Goal: Task Accomplishment & Management: Manage account settings

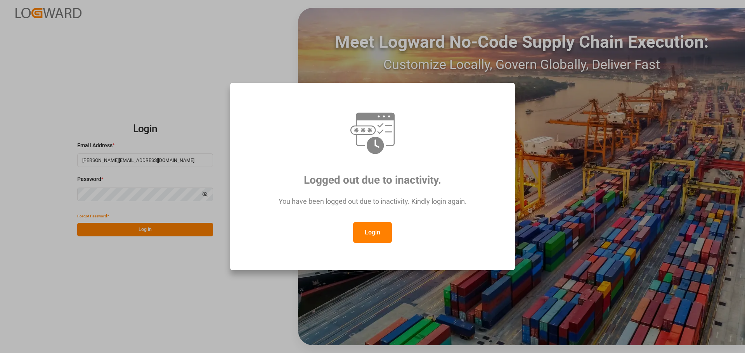
click at [370, 232] on button "Login" at bounding box center [372, 232] width 39 height 21
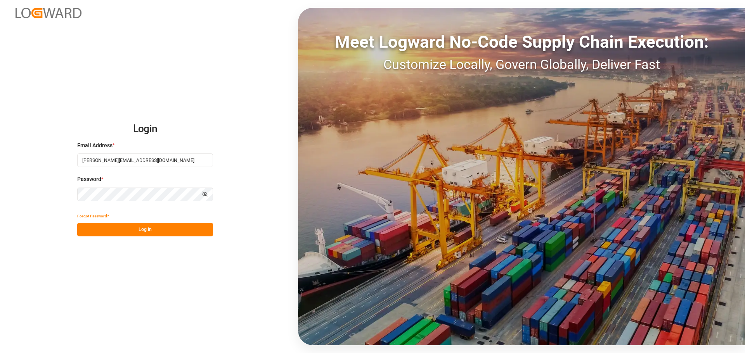
click at [161, 235] on button "Log In" at bounding box center [145, 230] width 136 height 14
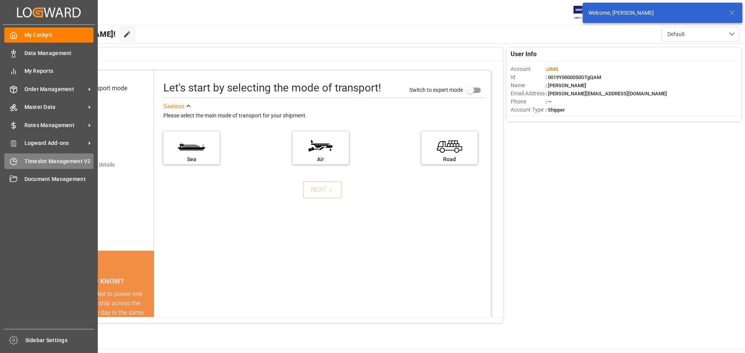
click at [48, 163] on span "Timeslot Management V2" at bounding box center [58, 161] width 69 height 8
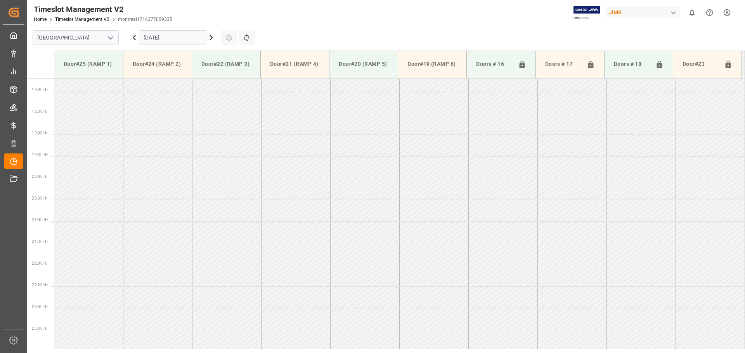
scroll to position [772, 0]
click at [103, 42] on input "[GEOGRAPHIC_DATA]" at bounding box center [76, 37] width 86 height 15
click at [106, 36] on icon "open menu" at bounding box center [110, 37] width 9 height 9
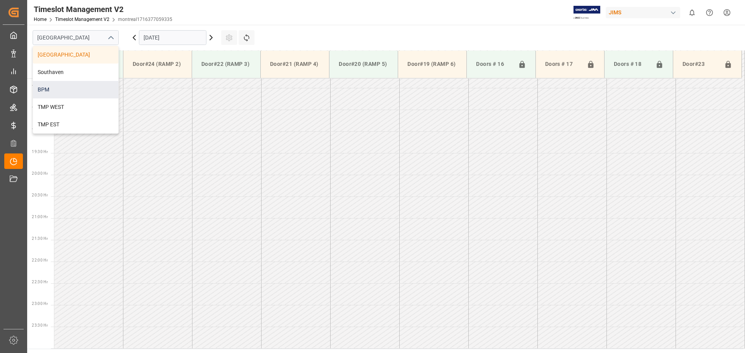
click at [88, 88] on div "BPM" at bounding box center [75, 89] width 85 height 17
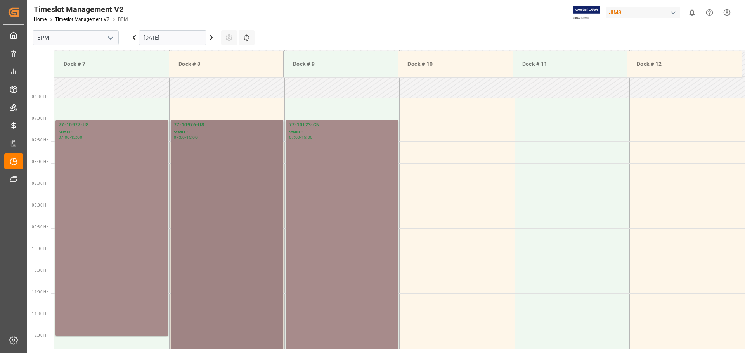
scroll to position [151, 0]
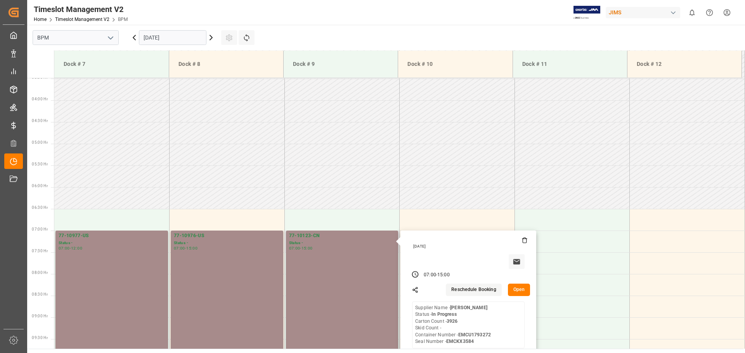
click at [525, 294] on button "Open" at bounding box center [519, 290] width 22 height 12
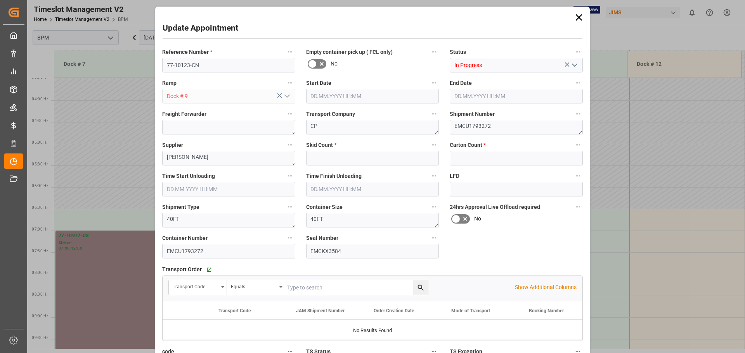
type input "0"
type input "3926"
type input "17.09.2025 07:00"
type input "17.09.2025 15:00"
type input "17.09.2025 07:30"
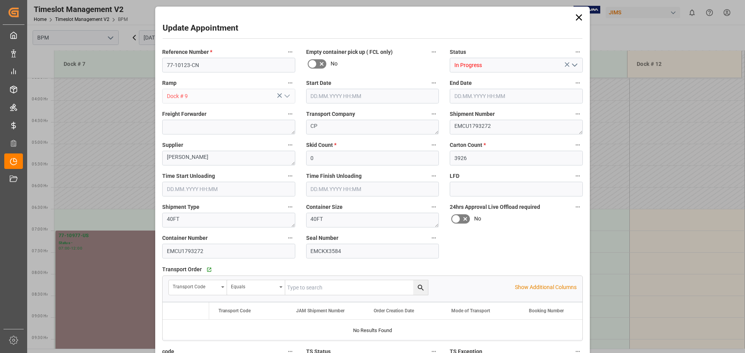
type input "17.09.2025 12:00"
type input "15.09.2025 15:51"
click at [574, 67] on icon "open menu" at bounding box center [574, 64] width 9 height 9
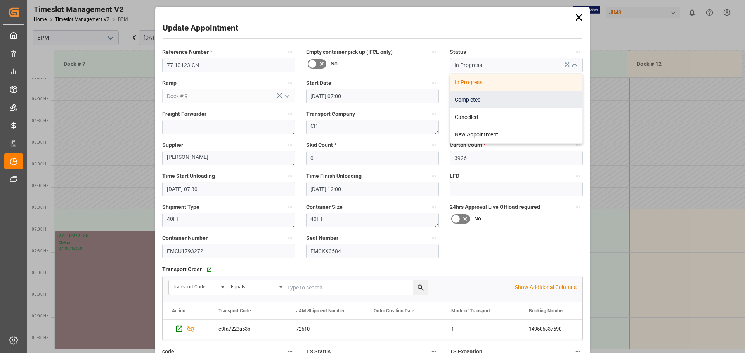
click at [532, 96] on div "Completed" at bounding box center [516, 99] width 132 height 17
type input "Completed"
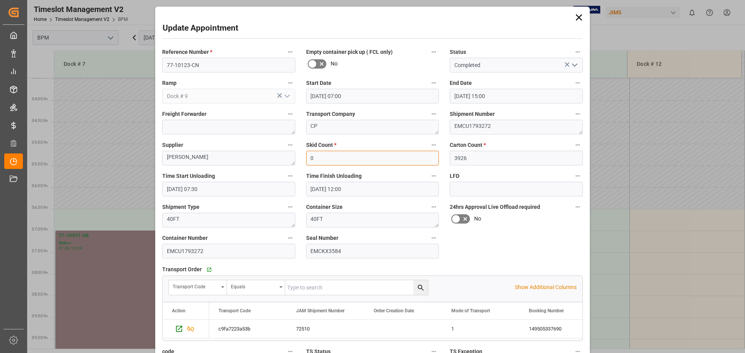
click at [316, 162] on input "0" at bounding box center [372, 158] width 133 height 15
type input "59"
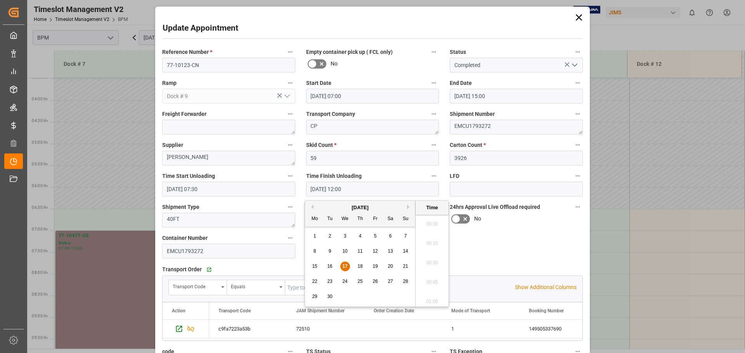
click at [353, 192] on input "17.09.2025 12:00" at bounding box center [372, 189] width 133 height 15
click at [346, 268] on span "17" at bounding box center [344, 266] width 5 height 5
click at [432, 220] on li "14:00" at bounding box center [431, 221] width 33 height 19
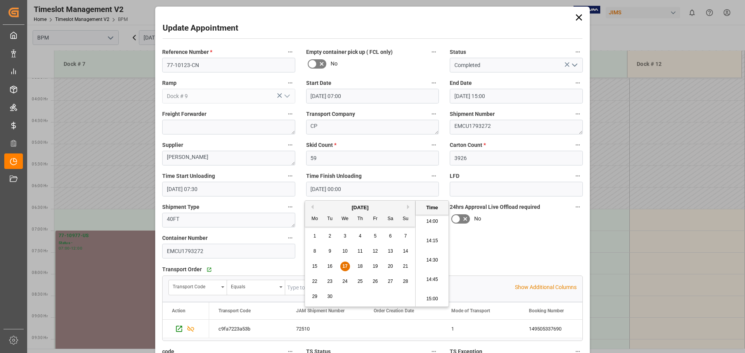
type input "17.09.2025 14:00"
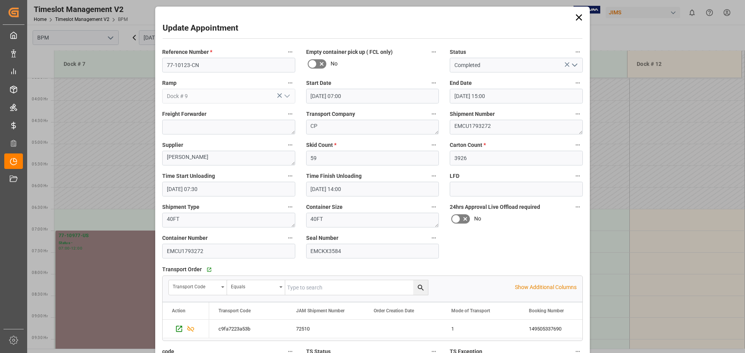
scroll to position [121, 0]
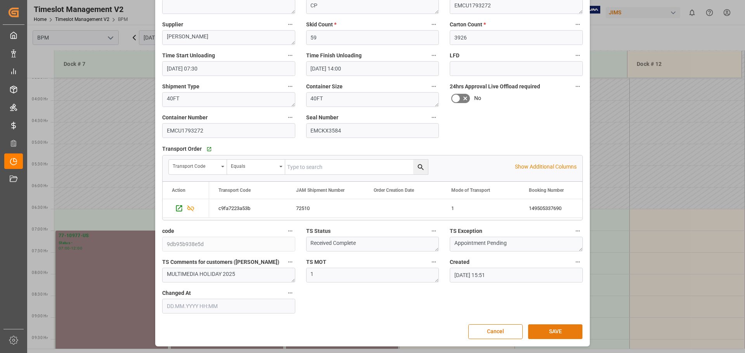
click at [540, 333] on button "SAVE" at bounding box center [555, 332] width 54 height 15
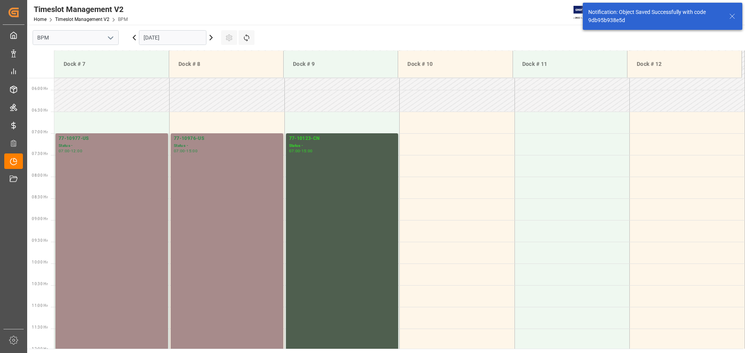
scroll to position [256, 0]
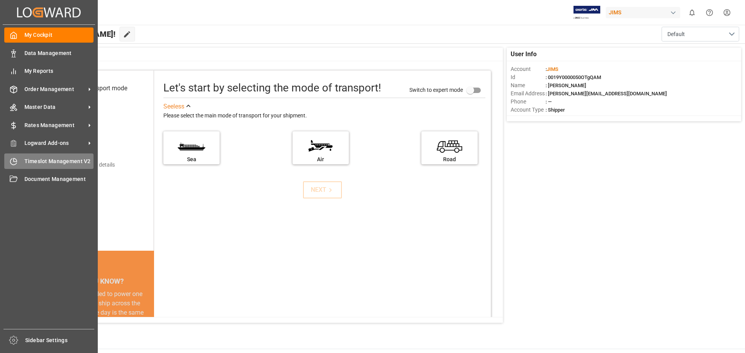
click at [71, 162] on span "Timeslot Management V2" at bounding box center [58, 161] width 69 height 8
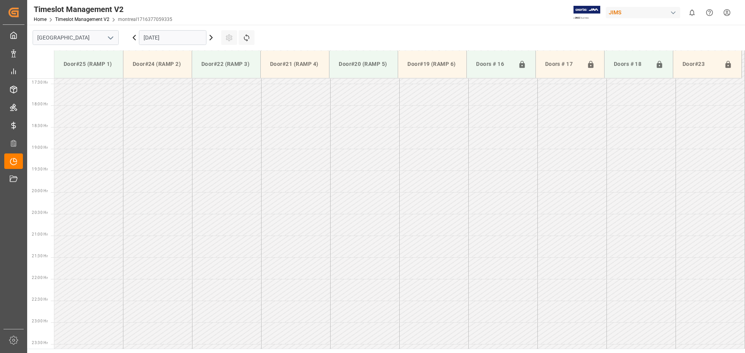
scroll to position [755, 0]
click at [105, 40] on button "open menu" at bounding box center [110, 38] width 12 height 12
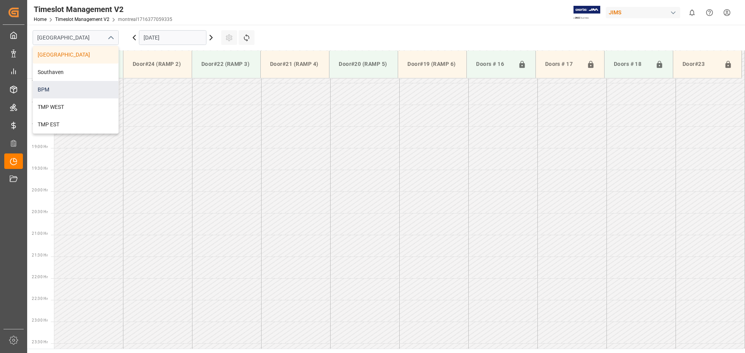
click at [93, 90] on div "BPM" at bounding box center [75, 89] width 85 height 17
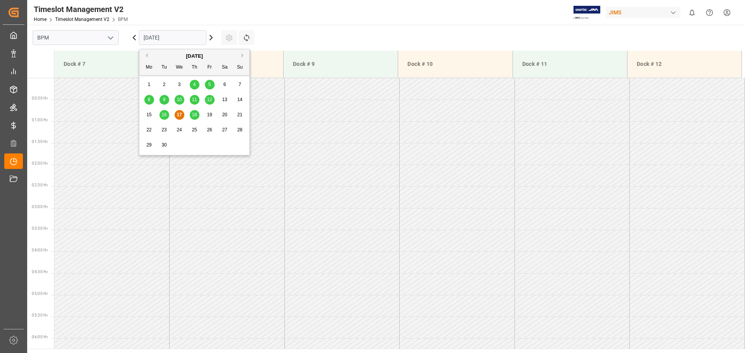
click at [193, 40] on input "[DATE]" at bounding box center [172, 37] width 67 height 15
click at [178, 113] on span "17" at bounding box center [178, 114] width 5 height 5
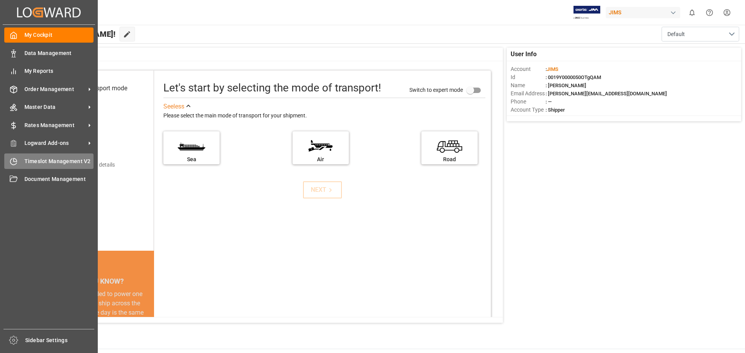
click at [41, 160] on span "Timeslot Management V2" at bounding box center [58, 161] width 69 height 8
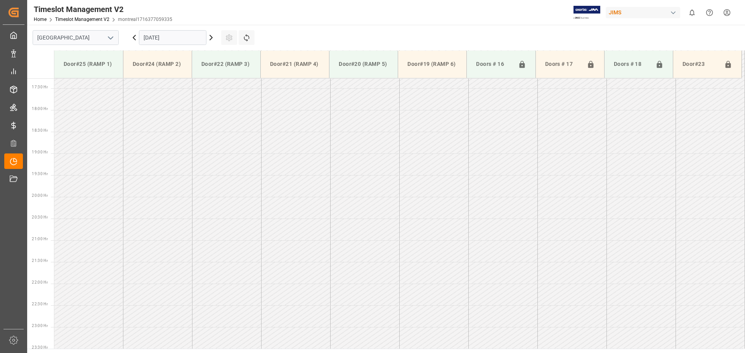
scroll to position [755, 0]
click at [114, 40] on icon "open menu" at bounding box center [110, 37] width 9 height 9
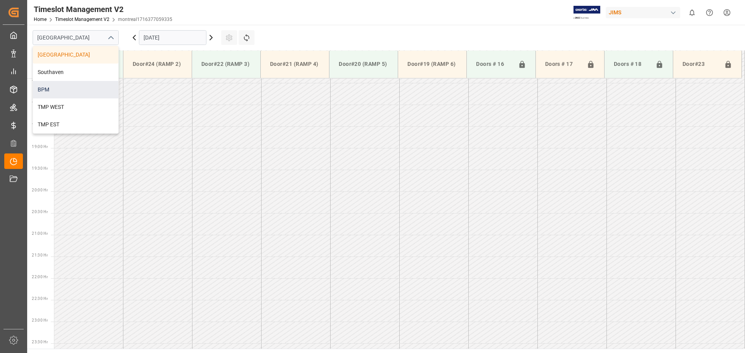
click at [87, 85] on div "BPM" at bounding box center [75, 89] width 85 height 17
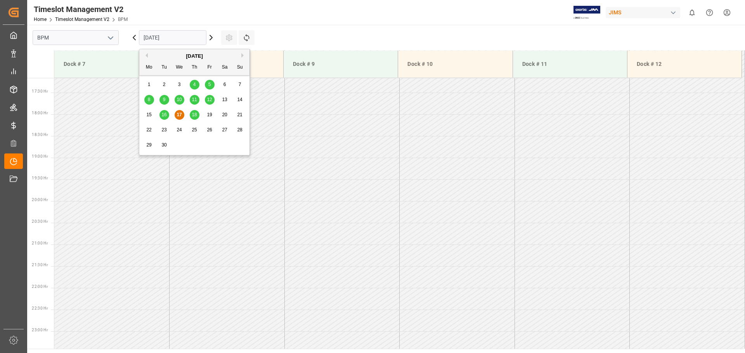
click at [195, 40] on input "[DATE]" at bounding box center [172, 37] width 67 height 15
click at [178, 114] on span "17" at bounding box center [178, 114] width 5 height 5
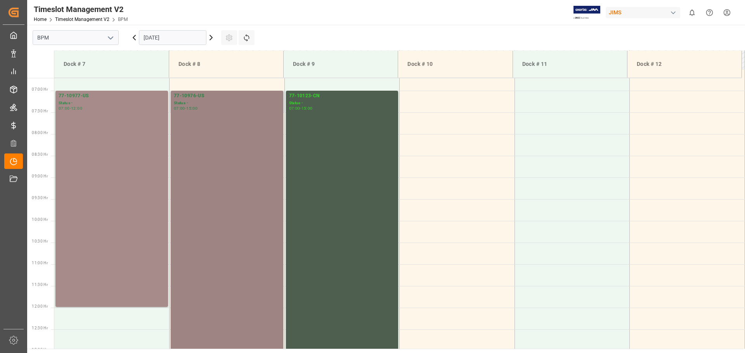
scroll to position [290, 0]
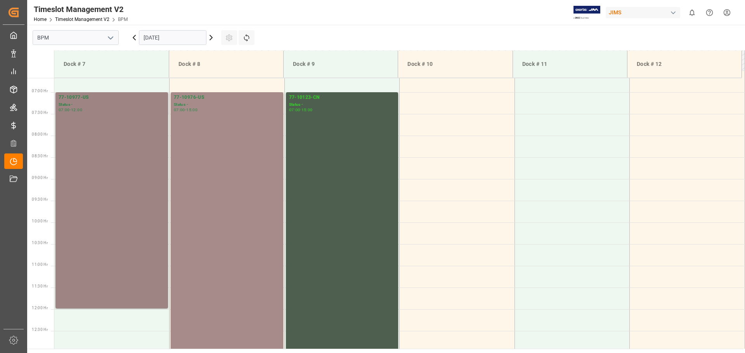
click at [140, 164] on div "77-10977-US Status - 07:00 - 12:00" at bounding box center [112, 200] width 106 height 213
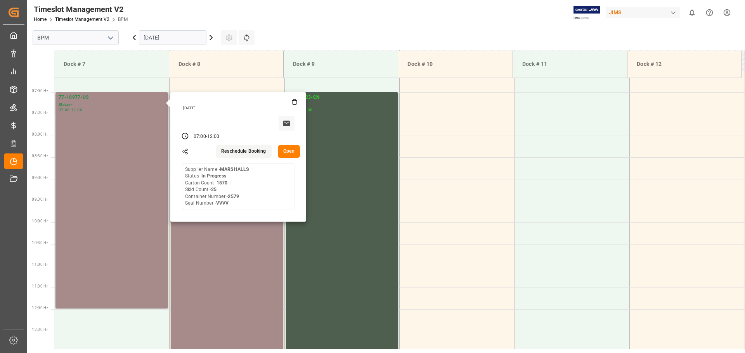
click at [292, 152] on button "Open" at bounding box center [289, 151] width 22 height 12
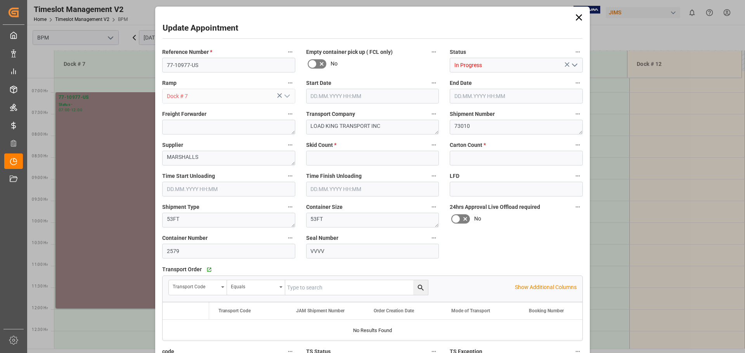
type input "25"
type input "1570"
type input "17.09.2025 07:00"
type input "17.09.2025 12:00"
type input "17.09.2025 07:00"
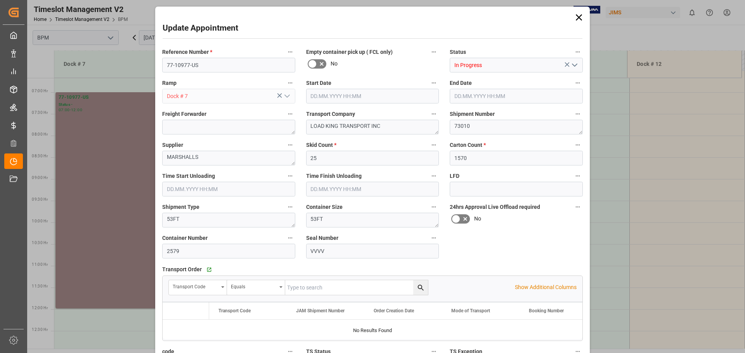
type input "17.09.2025 12:00"
type input "15.09.2025 15:38"
click at [574, 67] on icon "open menu" at bounding box center [574, 64] width 9 height 9
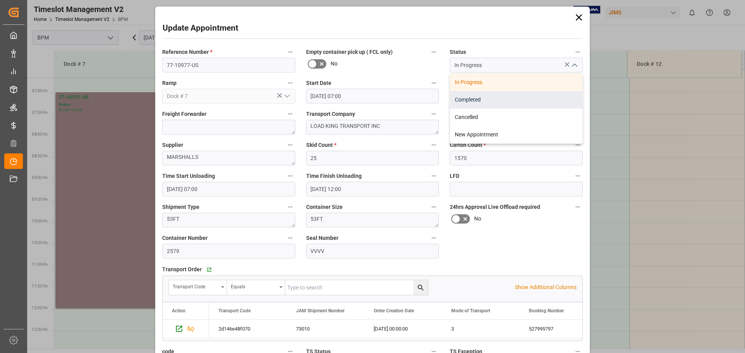
click at [530, 100] on div "Completed" at bounding box center [516, 99] width 132 height 17
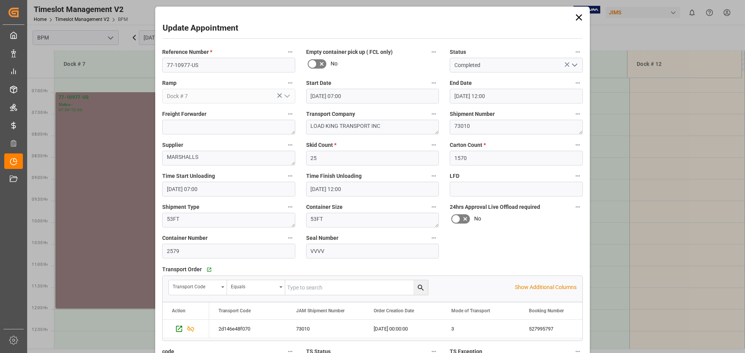
click at [574, 62] on icon "open menu" at bounding box center [574, 64] width 9 height 9
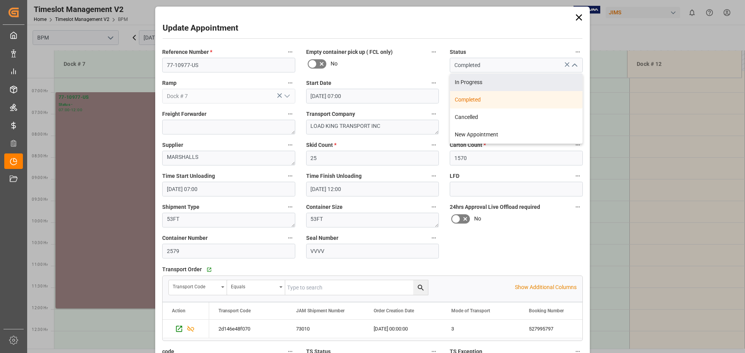
click at [537, 89] on div "In Progress" at bounding box center [516, 82] width 132 height 17
type input "In Progress"
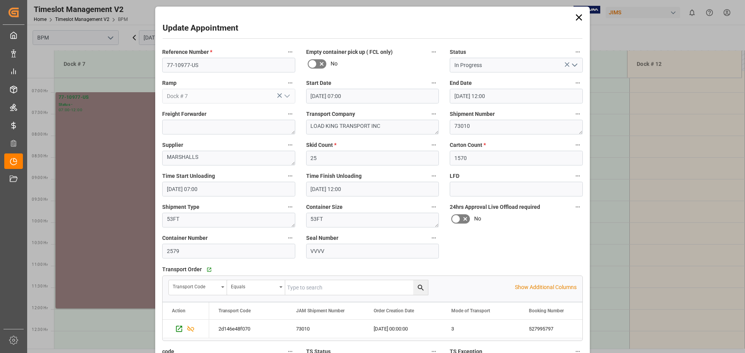
scroll to position [121, 0]
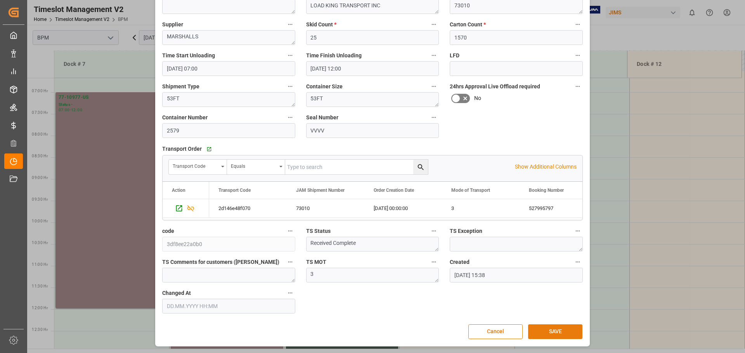
click at [549, 330] on button "SAVE" at bounding box center [555, 332] width 54 height 15
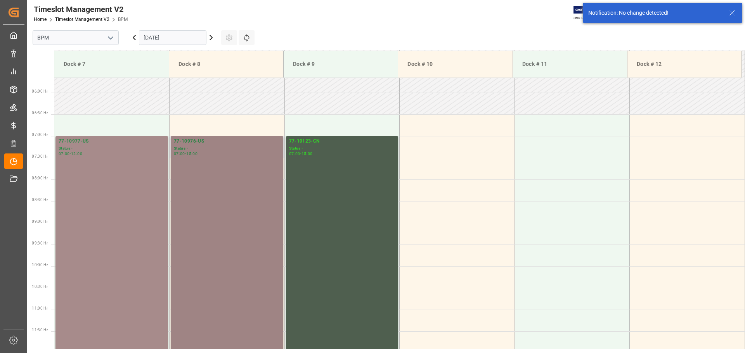
scroll to position [256, 0]
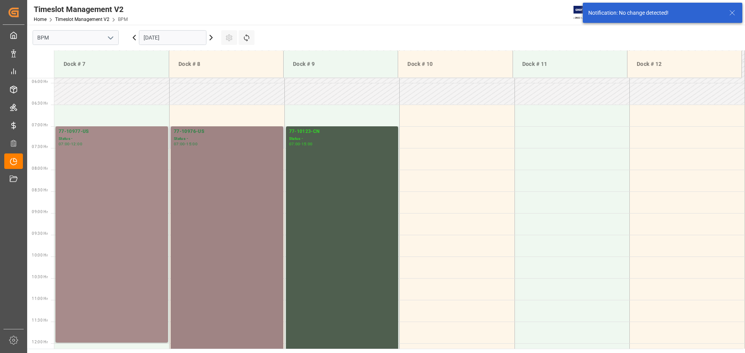
click at [240, 205] on div "77-10976-US Status - 07:00 - 15:00" at bounding box center [227, 300] width 106 height 344
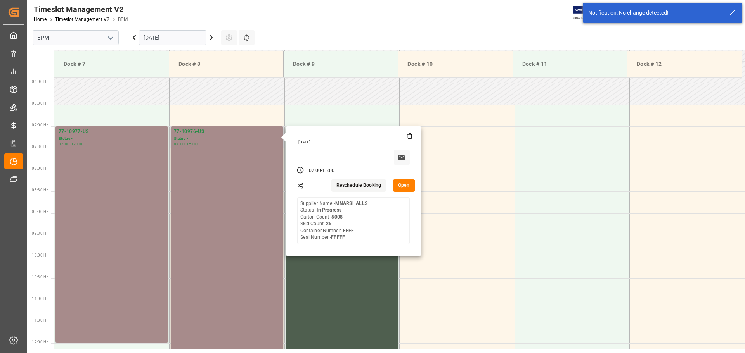
click at [404, 187] on button "Open" at bounding box center [403, 186] width 22 height 12
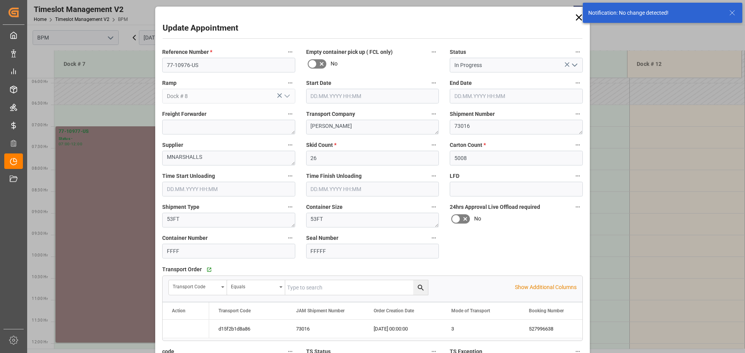
type input "17.09.2025 07:00"
type input "17.09.2025 15:00"
type input "17.09.2025 07:30"
type input "17.09.2025 12:00"
type input "15.09.2025 15:41"
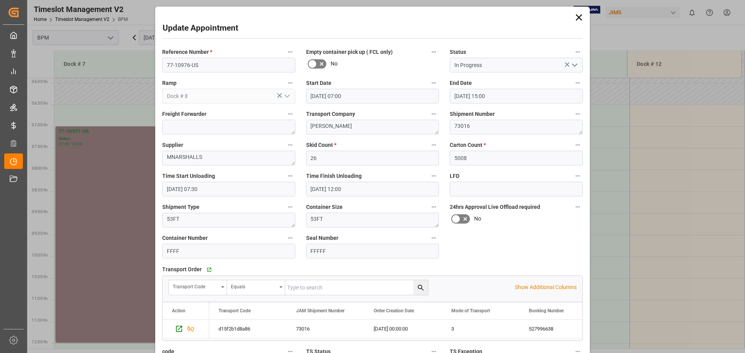
click at [578, 17] on icon at bounding box center [578, 17] width 11 height 11
